Goal: Find specific page/section: Find specific page/section

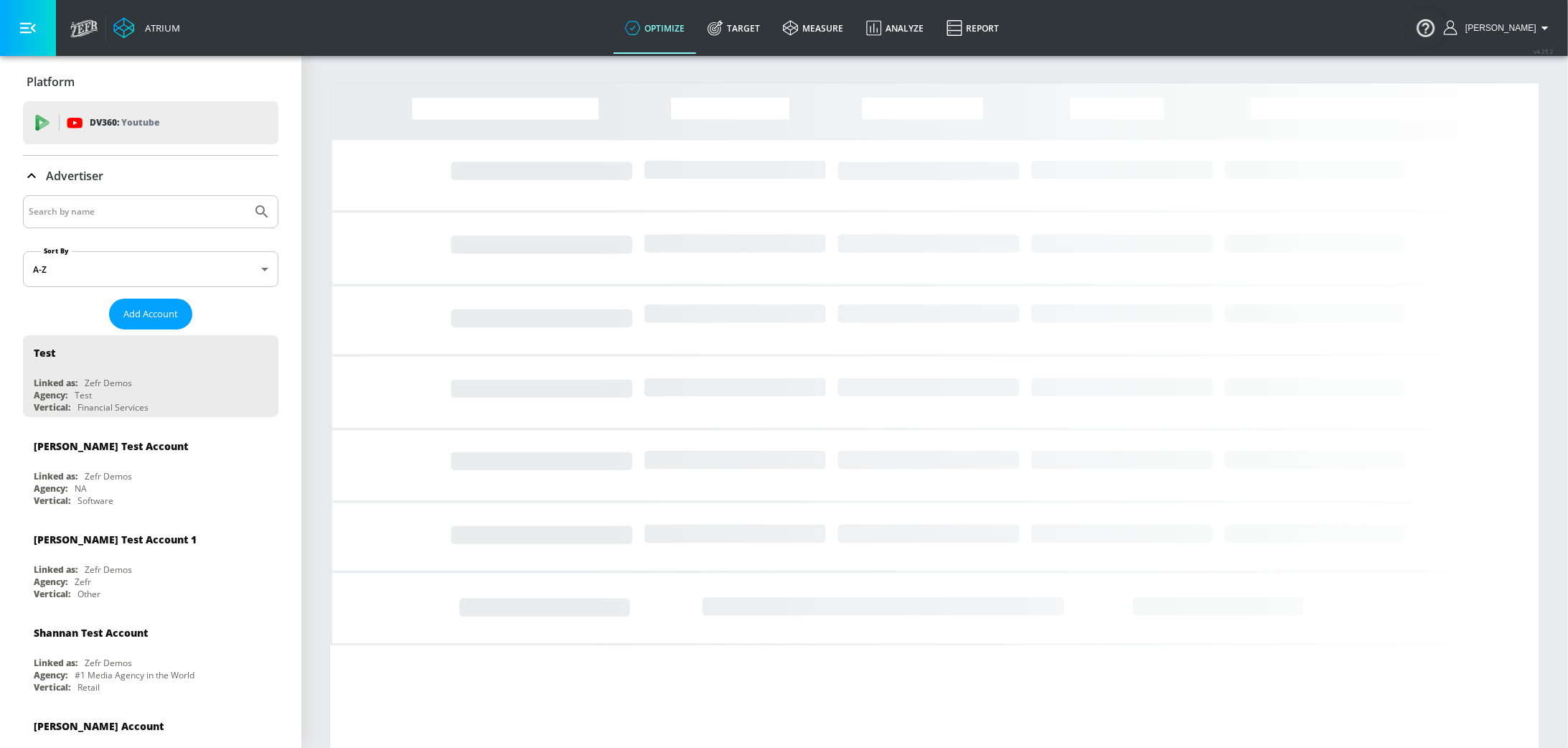
click at [130, 218] on input "Search by name" at bounding box center [137, 212] width 217 height 19
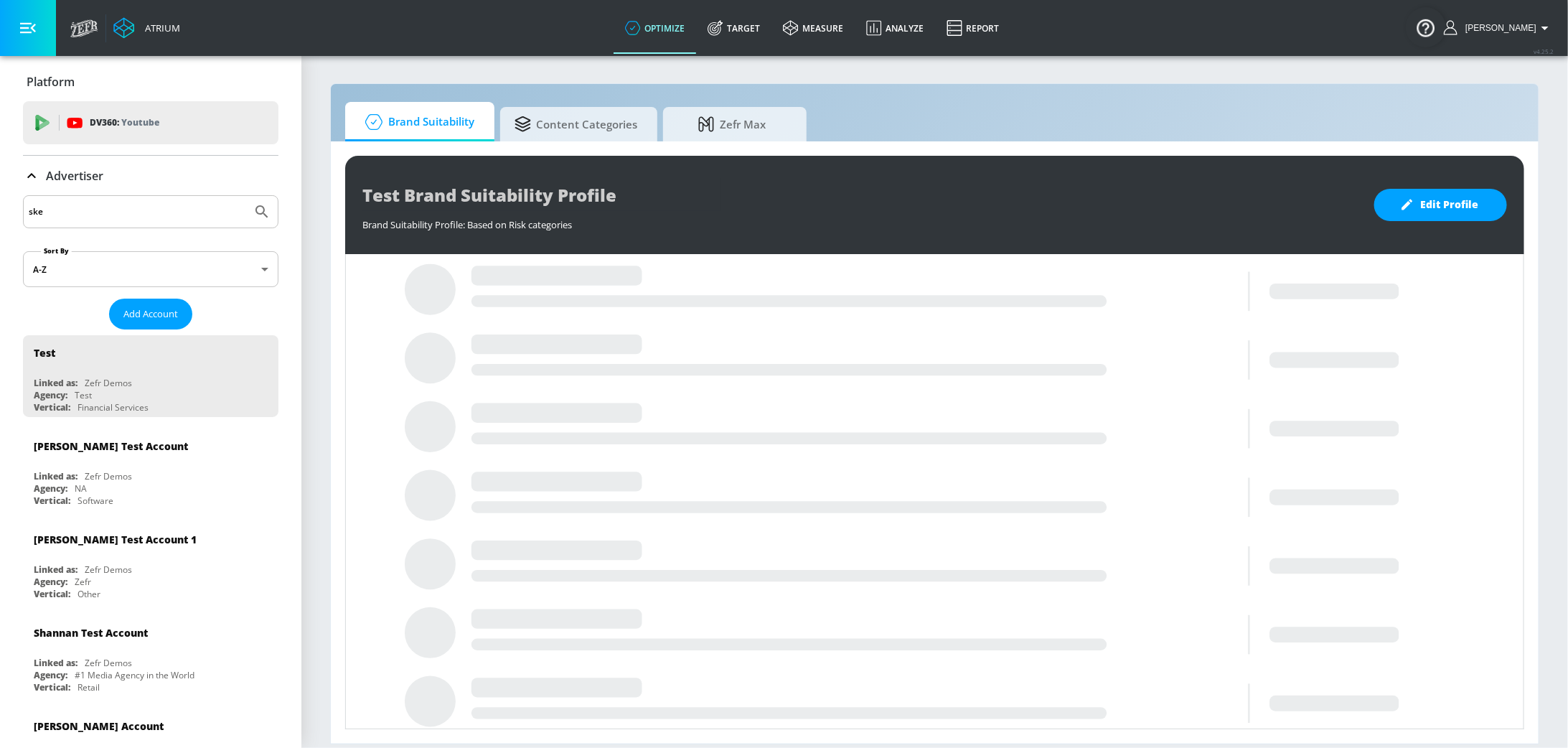
click at [247, 196] on button "Submit Search" at bounding box center [262, 211] width 31 height 31
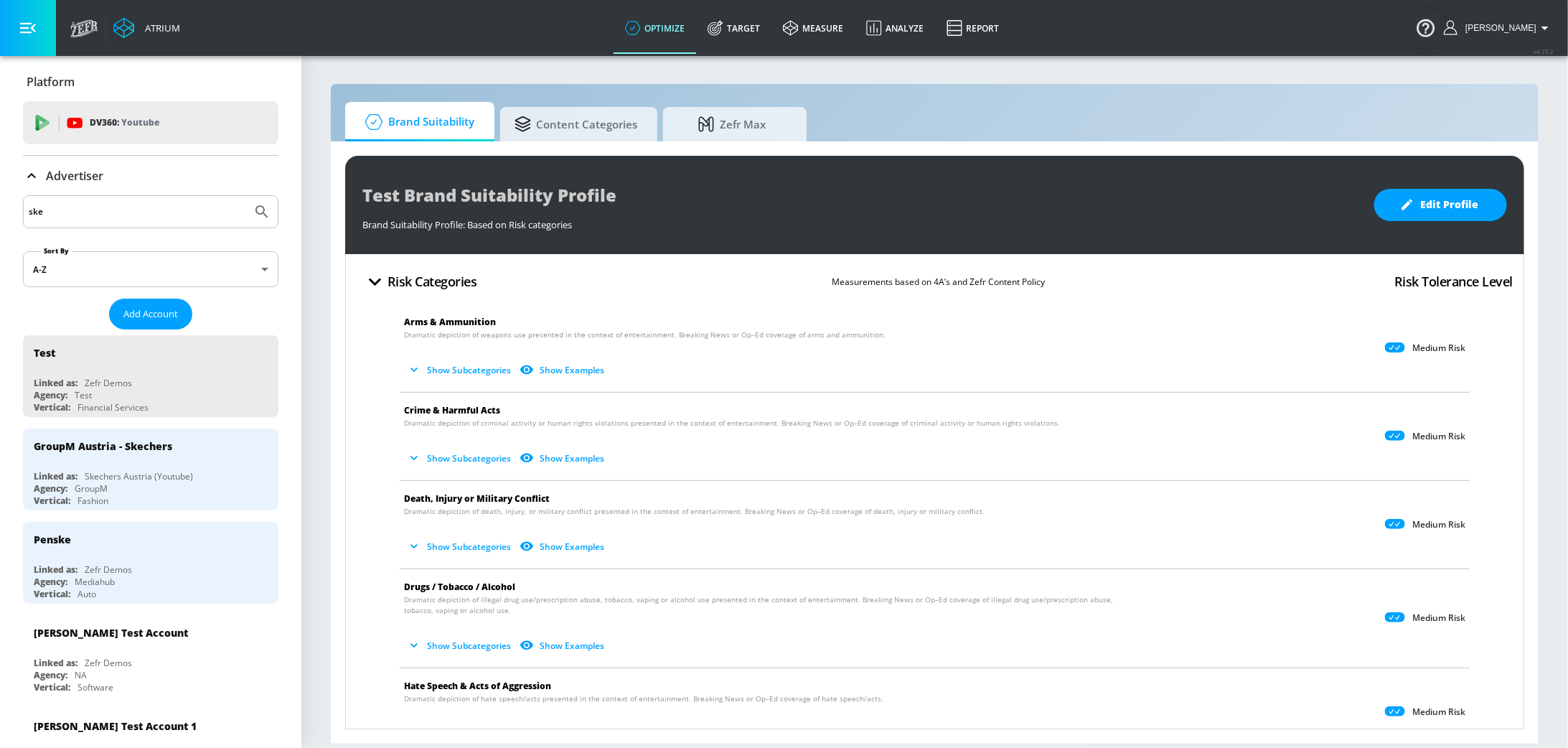
click at [108, 206] on input "ske" at bounding box center [137, 212] width 217 height 19
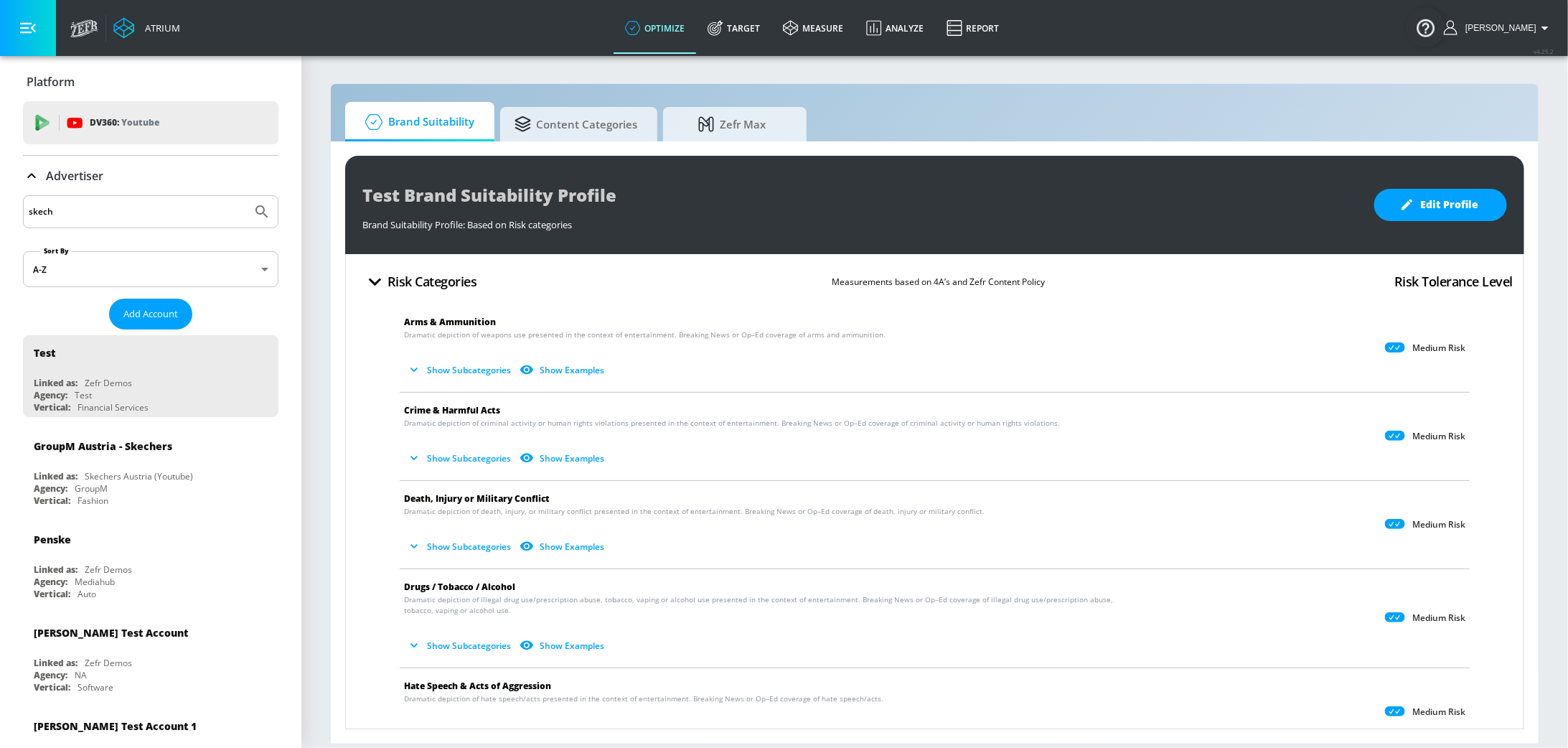
click at [247, 196] on button "Submit Search" at bounding box center [262, 211] width 31 height 31
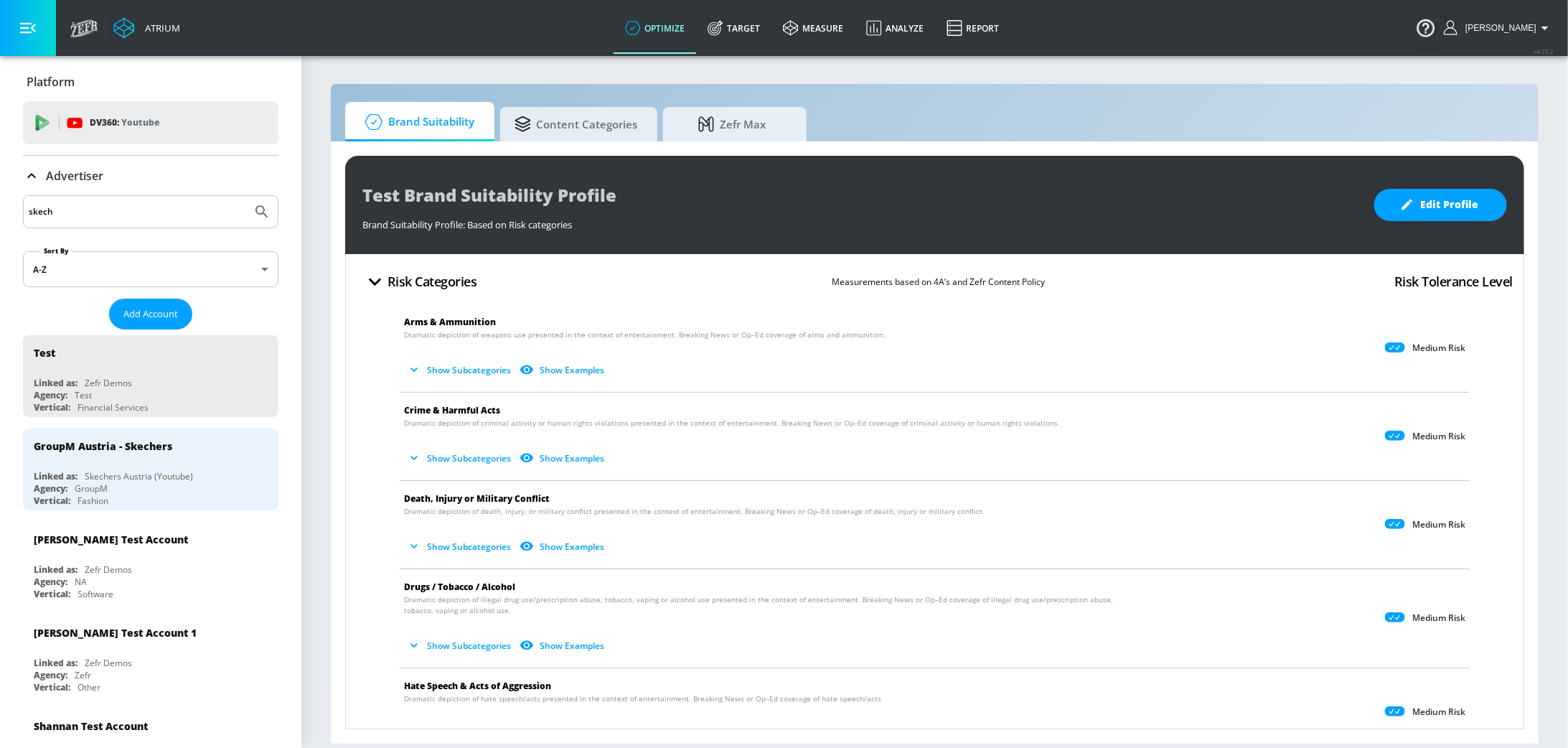
click at [80, 221] on div "skech" at bounding box center [151, 211] width 256 height 33
click at [75, 210] on input "skech" at bounding box center [137, 212] width 217 height 19
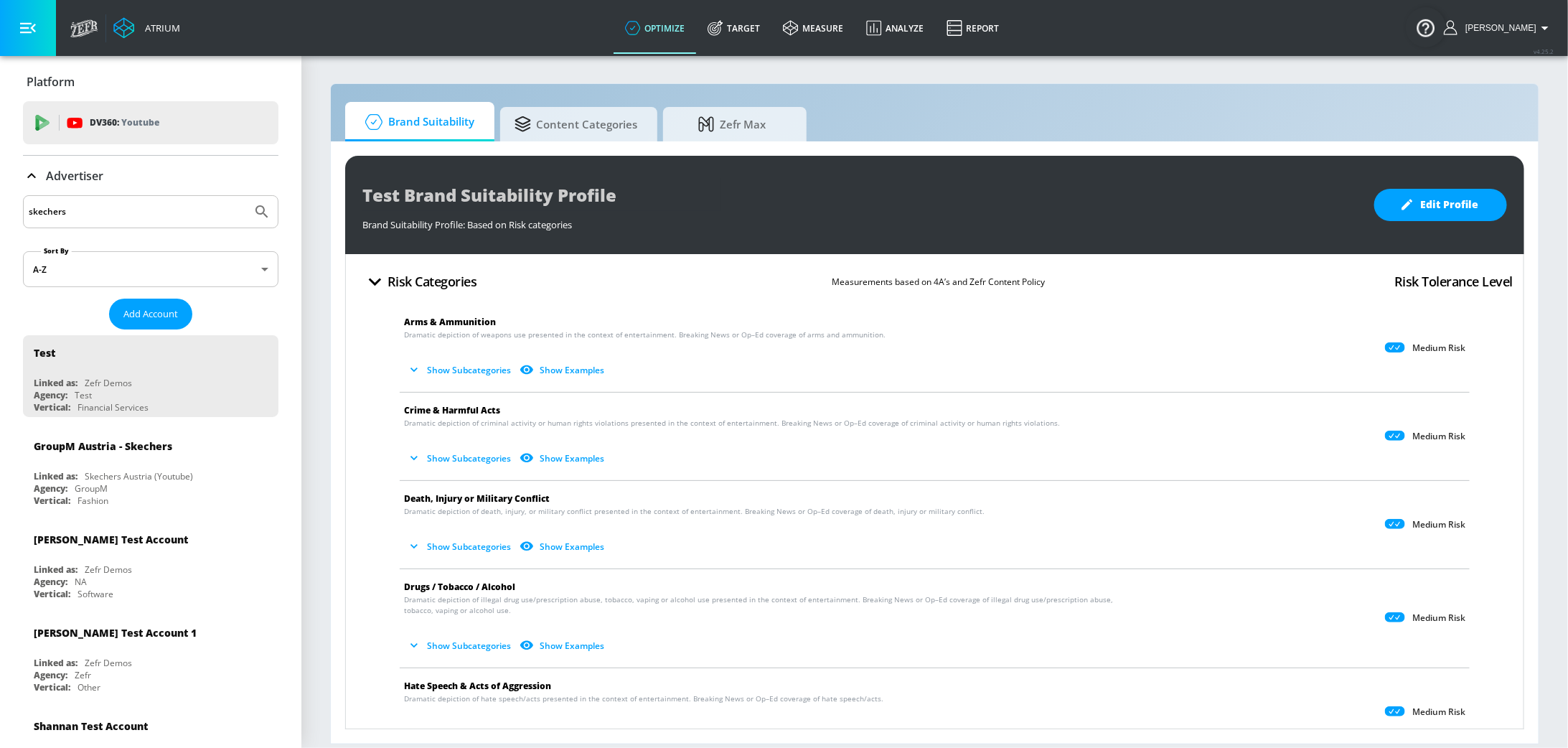
click at [247, 196] on button "Submit Search" at bounding box center [262, 211] width 31 height 31
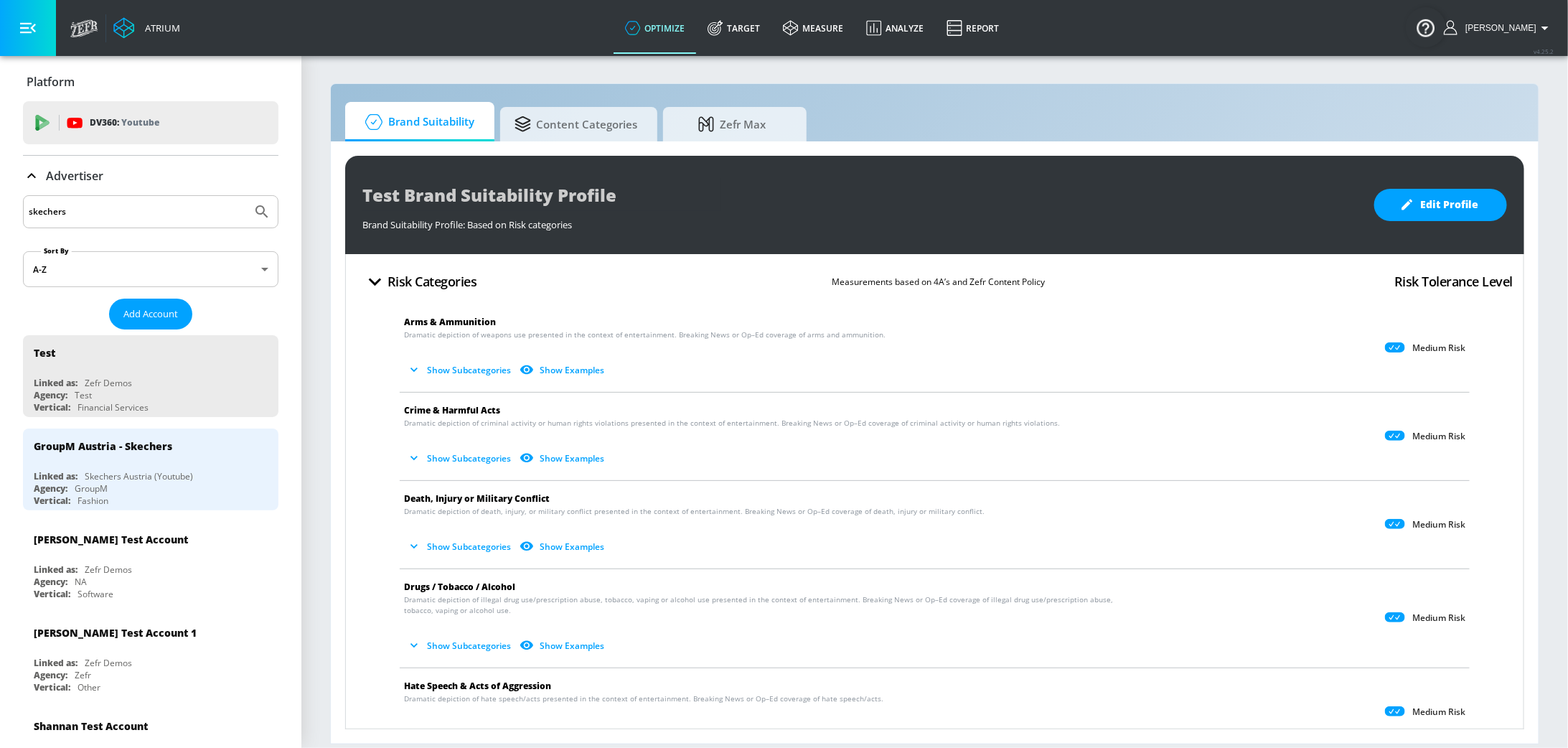
click at [95, 209] on input "skechers" at bounding box center [137, 212] width 217 height 19
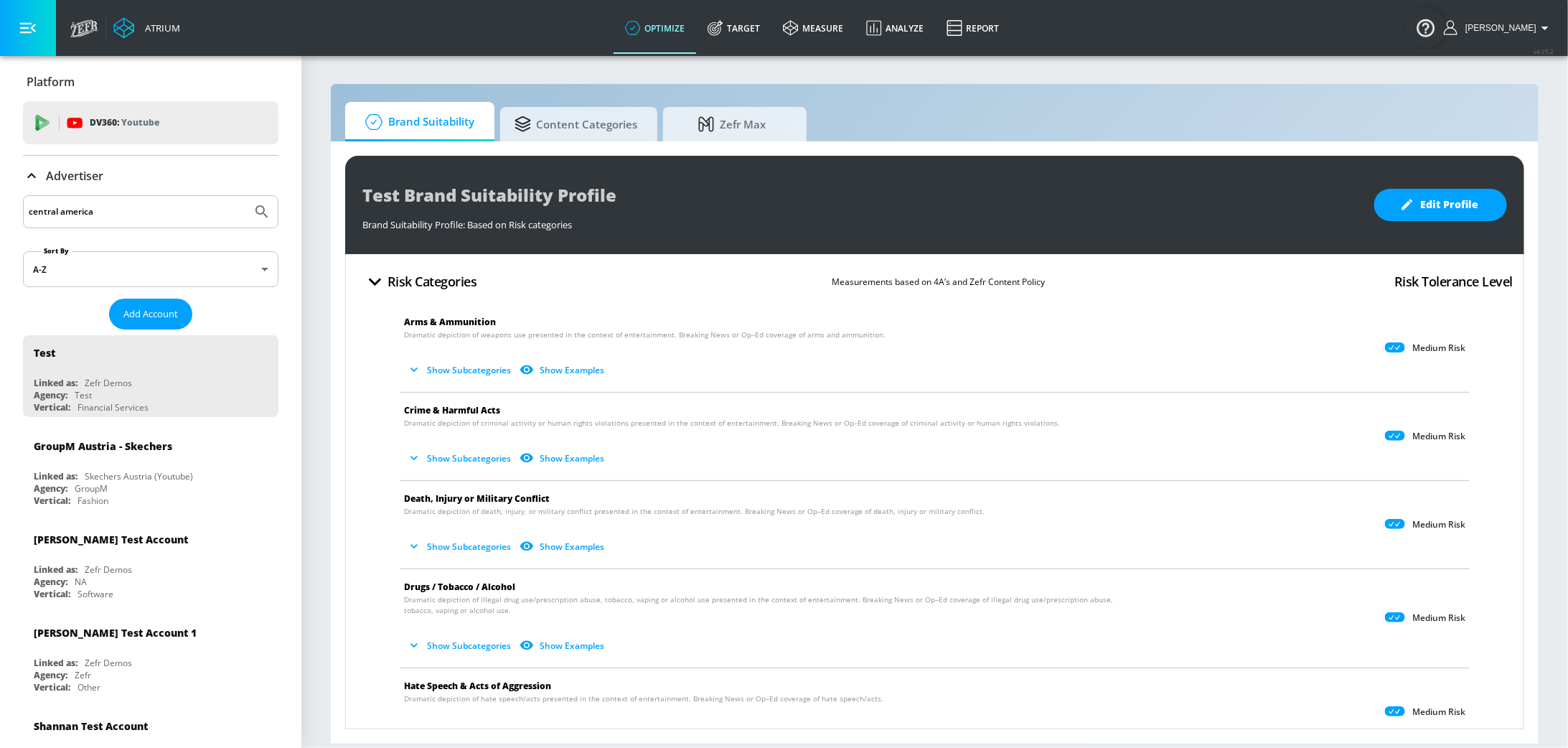
type input "central america"
click at [247, 196] on button "Submit Search" at bounding box center [262, 211] width 31 height 31
click at [100, 216] on input "central america" at bounding box center [137, 212] width 217 height 19
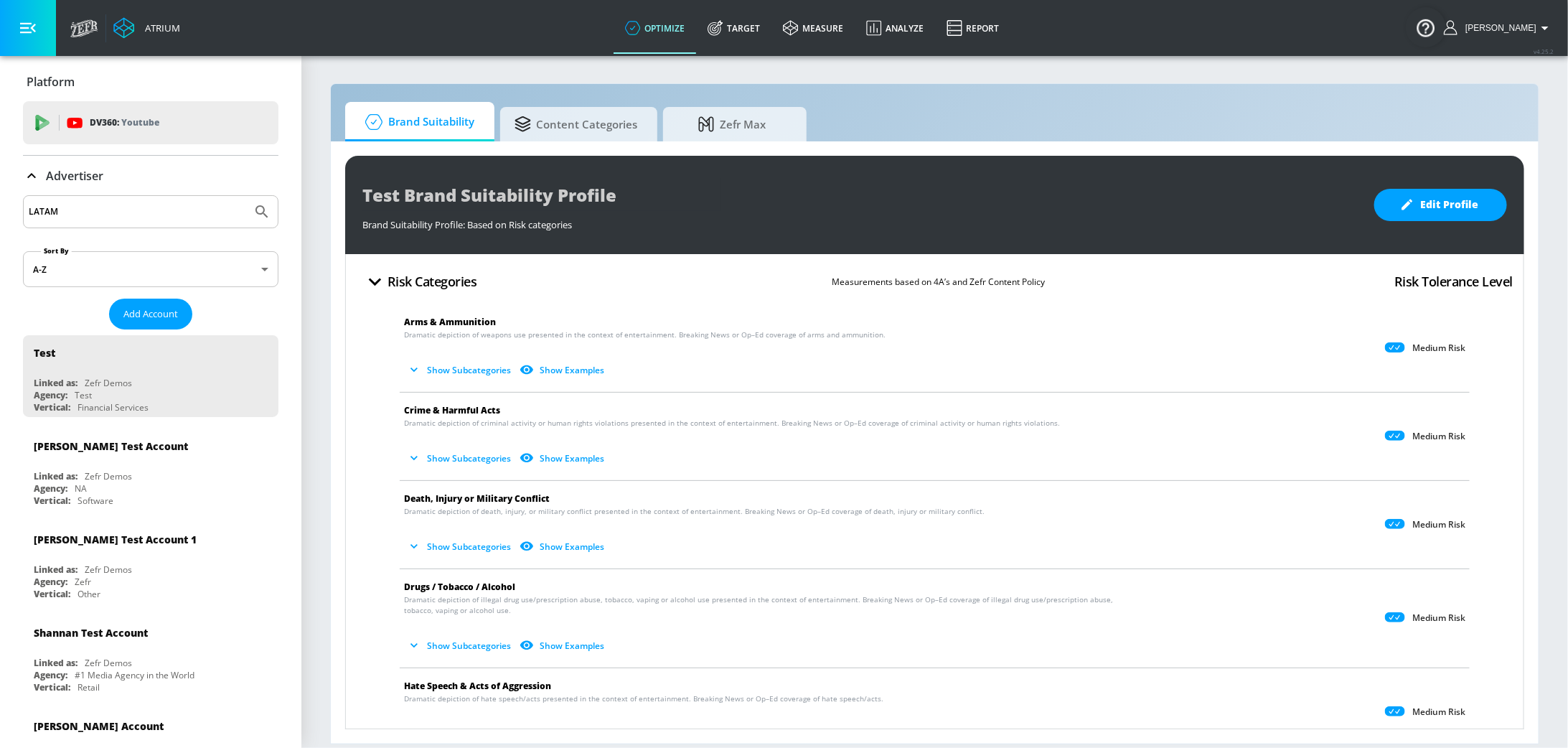
click at [247, 196] on button "Submit Search" at bounding box center [262, 211] width 31 height 31
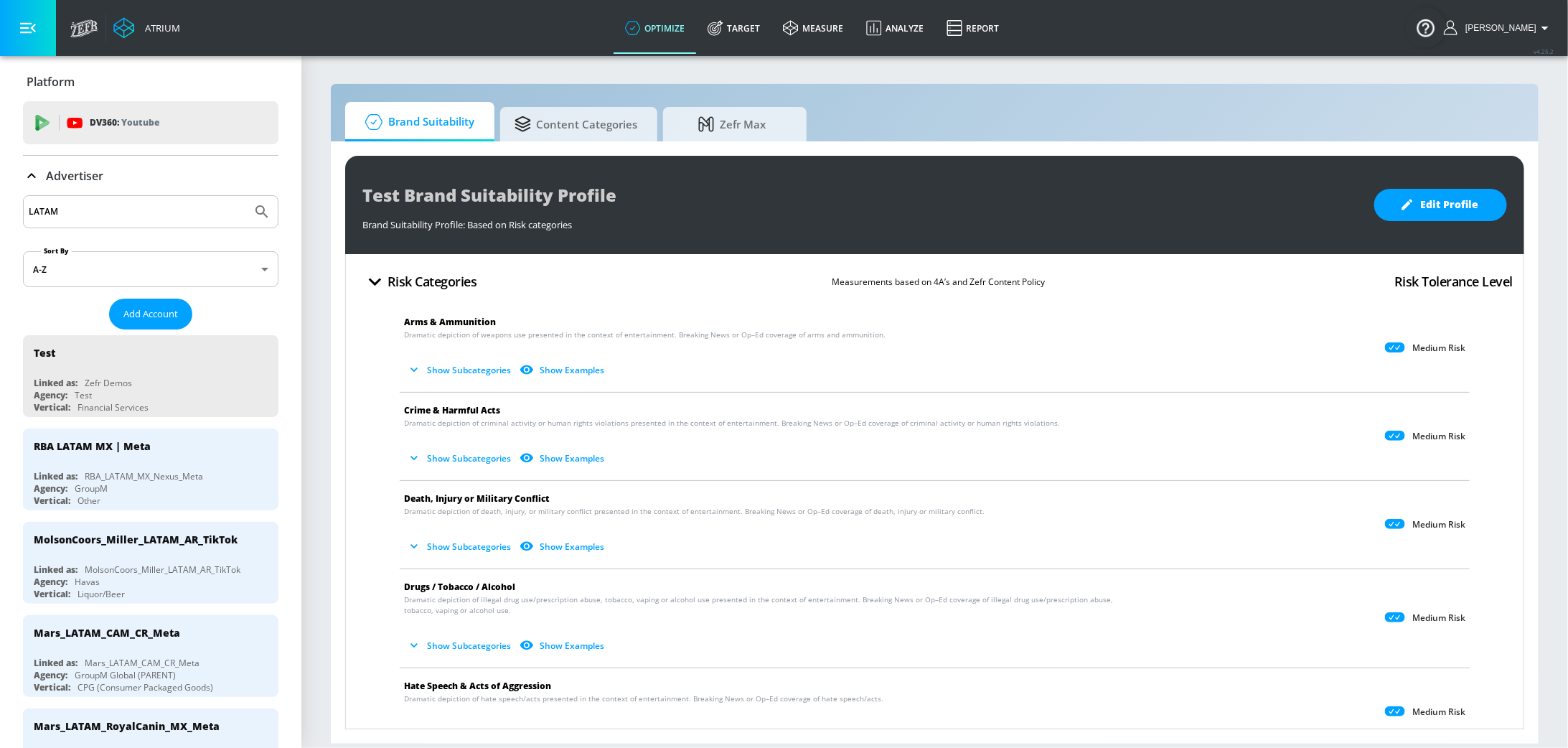
click at [123, 214] on input "LATAM" at bounding box center [137, 212] width 217 height 19
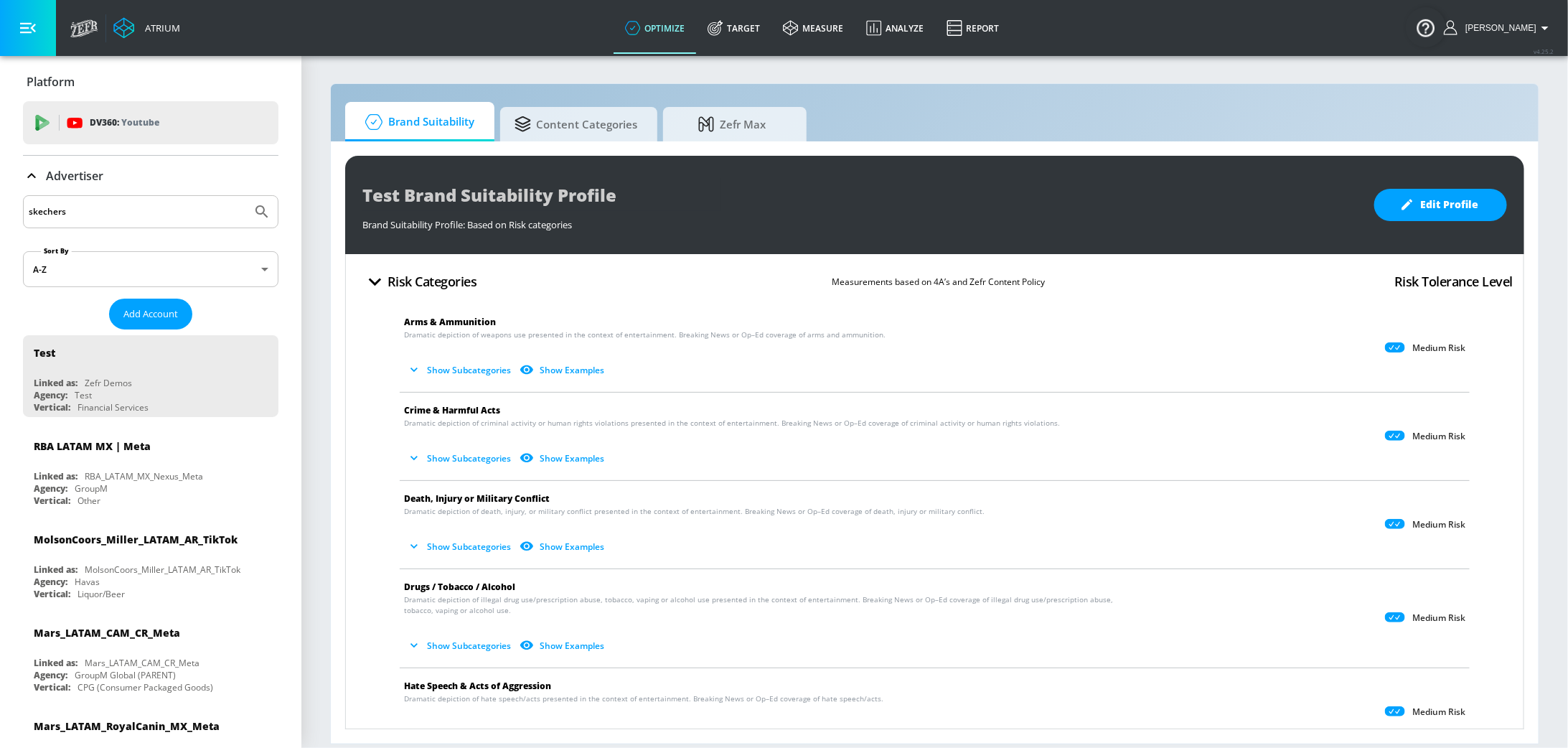
type input "skechers"
click at [247, 196] on button "Submit Search" at bounding box center [262, 211] width 31 height 31
